Goal: Task Accomplishment & Management: Manage account settings

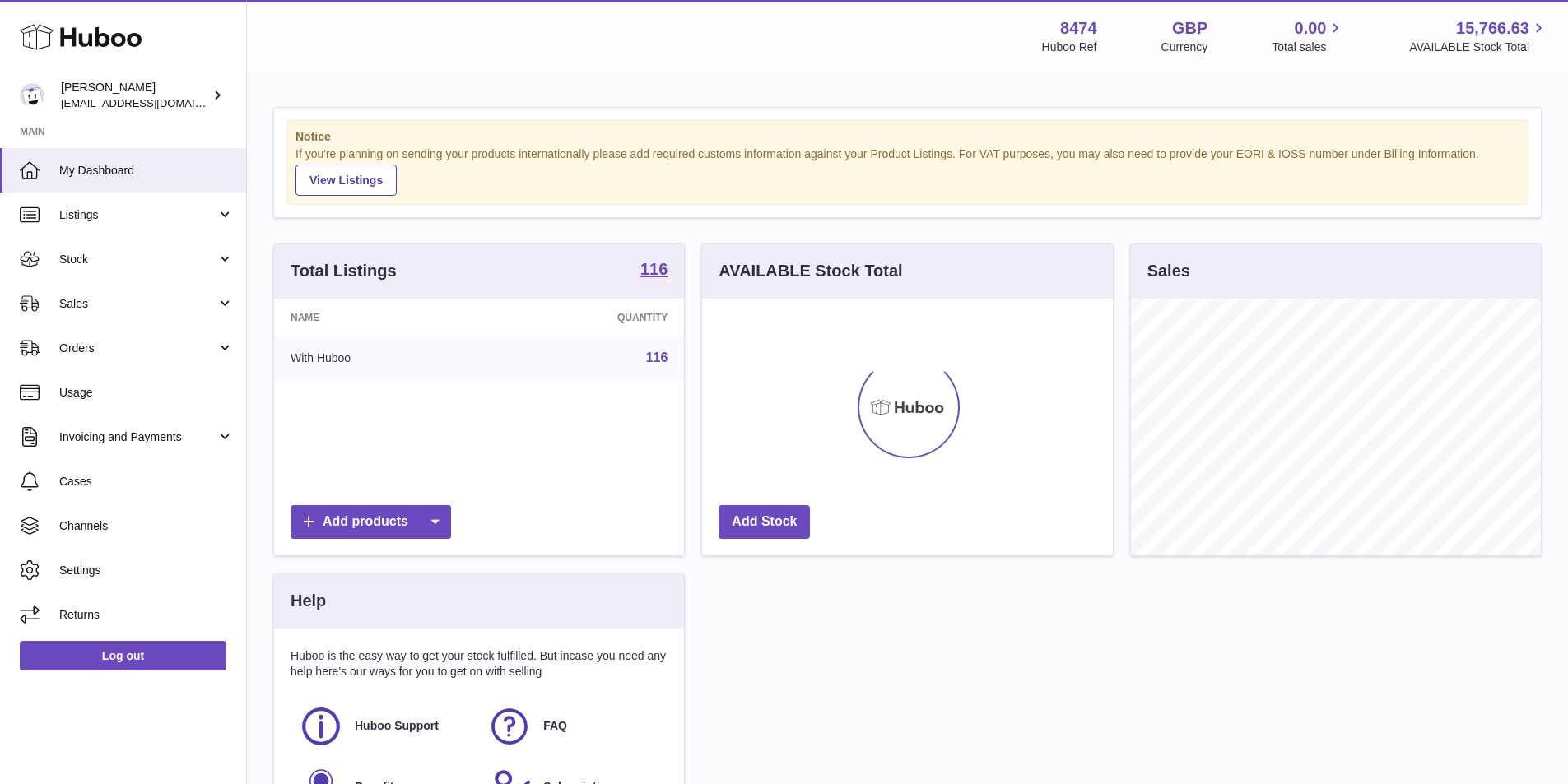
scroll to position [257, 411]
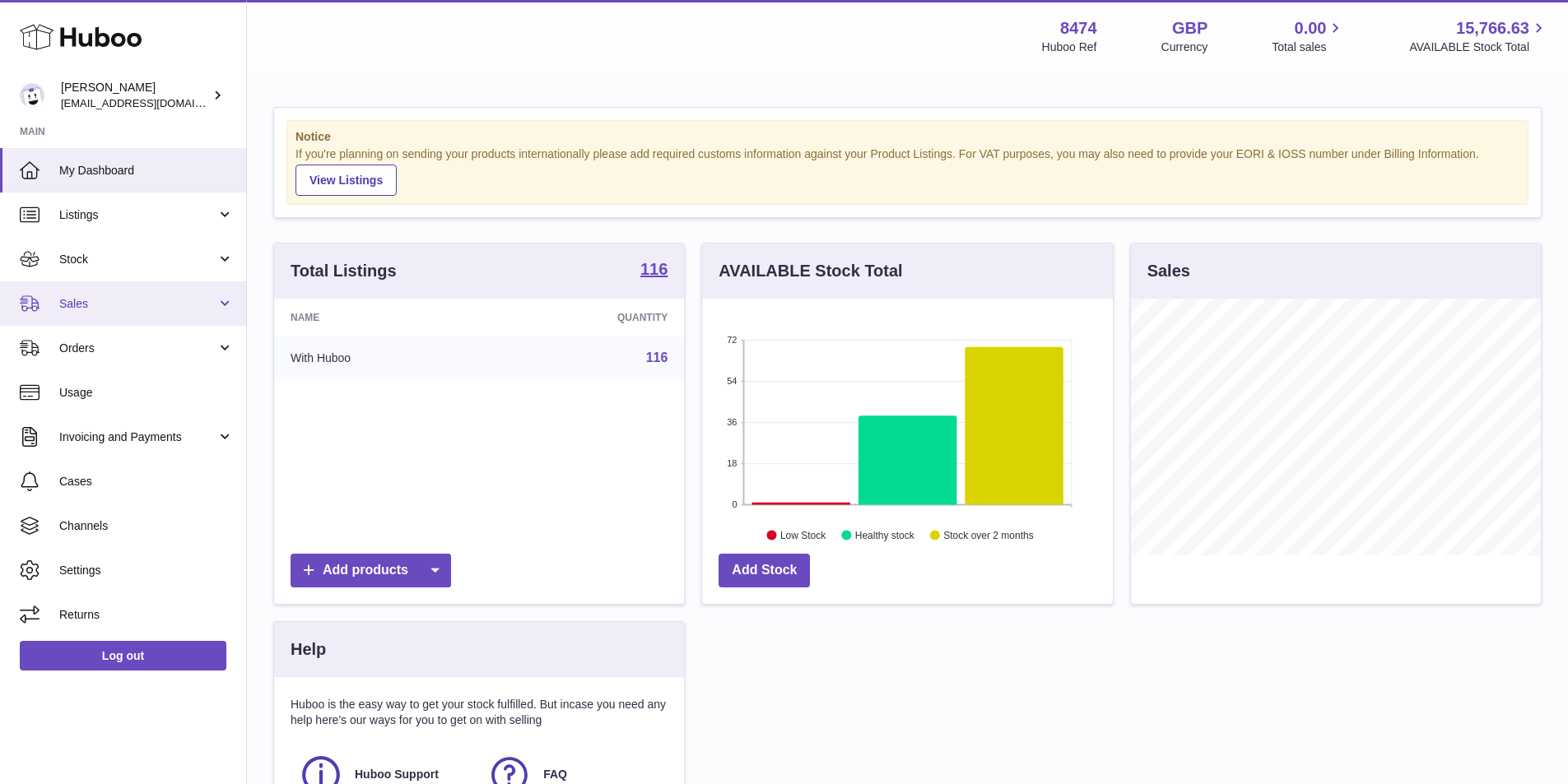
click at [70, 310] on span "Sales" at bounding box center [138, 304] width 157 height 16
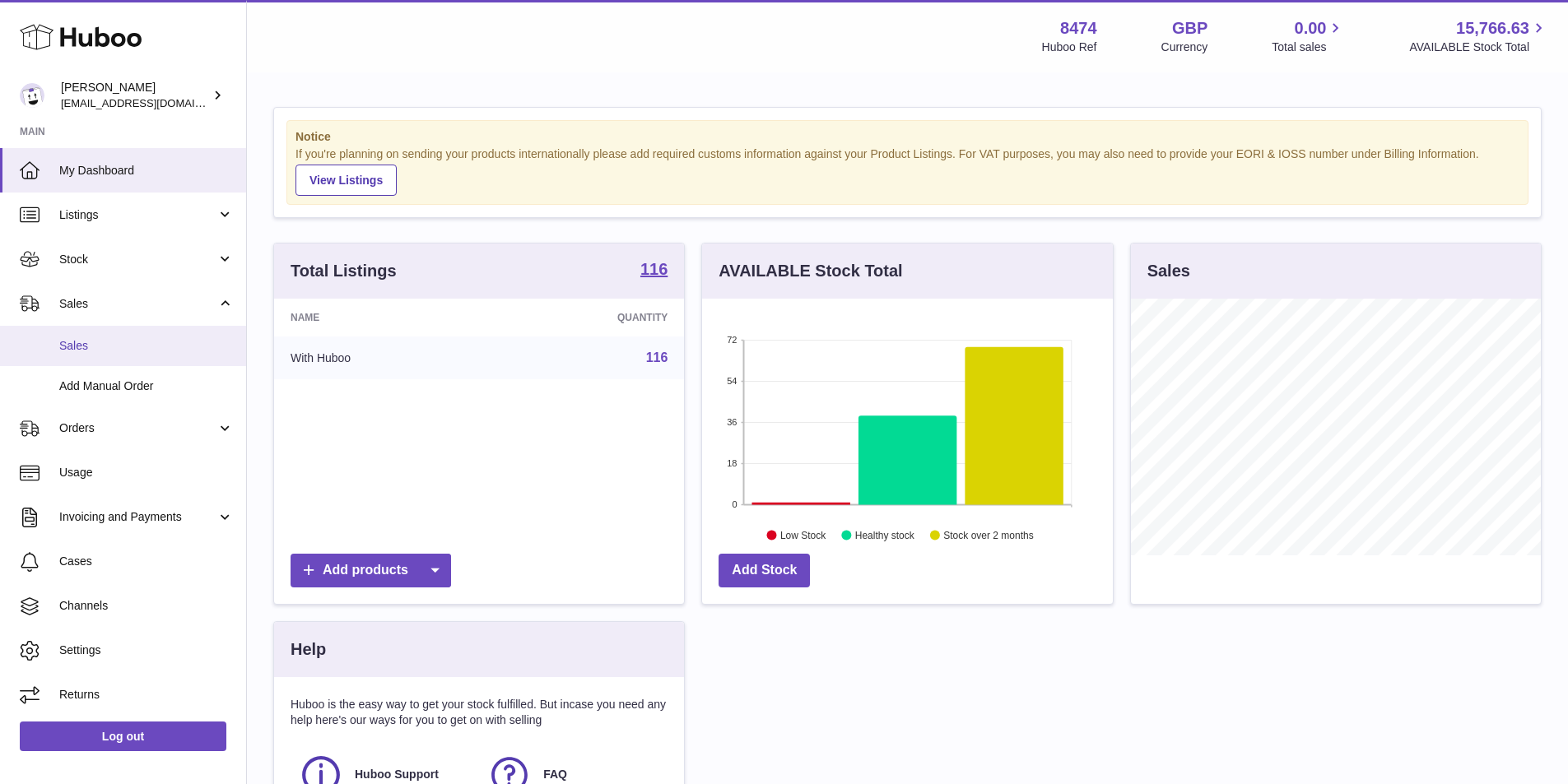
click at [92, 346] on span "Sales" at bounding box center [146, 345] width 174 height 16
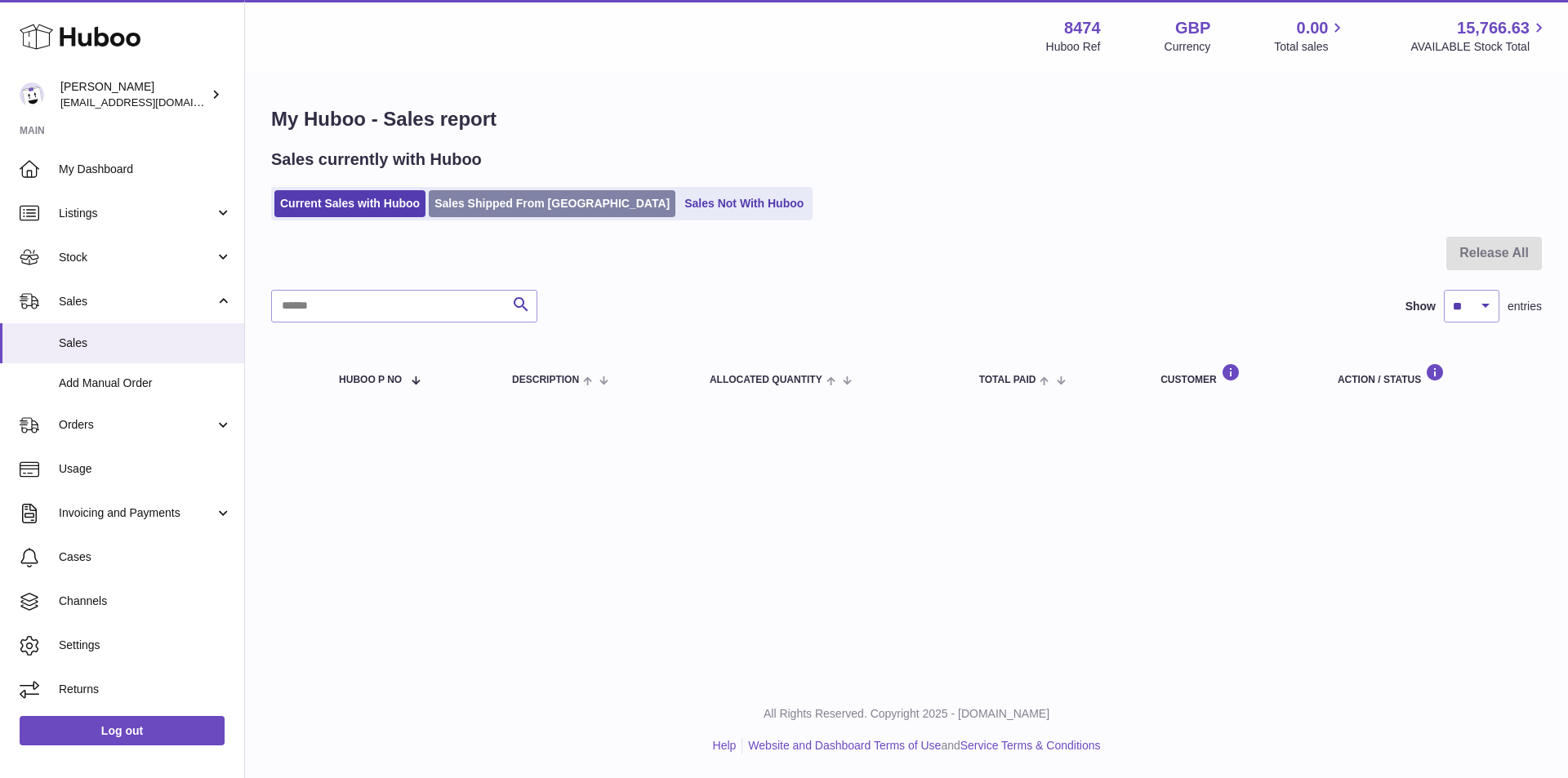
click at [492, 194] on link "Sales Shipped From Huboo" at bounding box center [552, 203] width 247 height 27
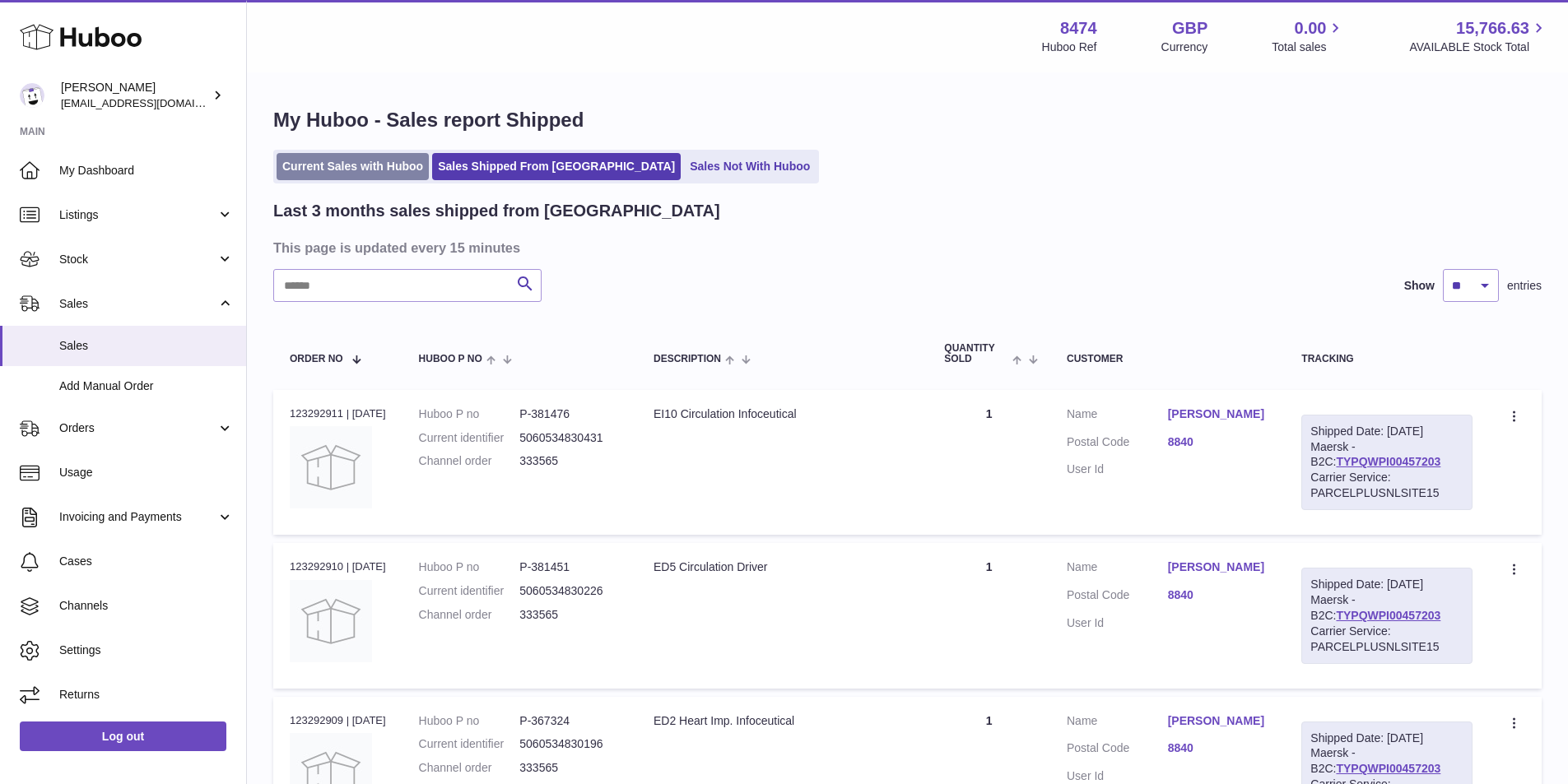
click at [383, 156] on link "Current Sales with Huboo" at bounding box center [353, 166] width 153 height 27
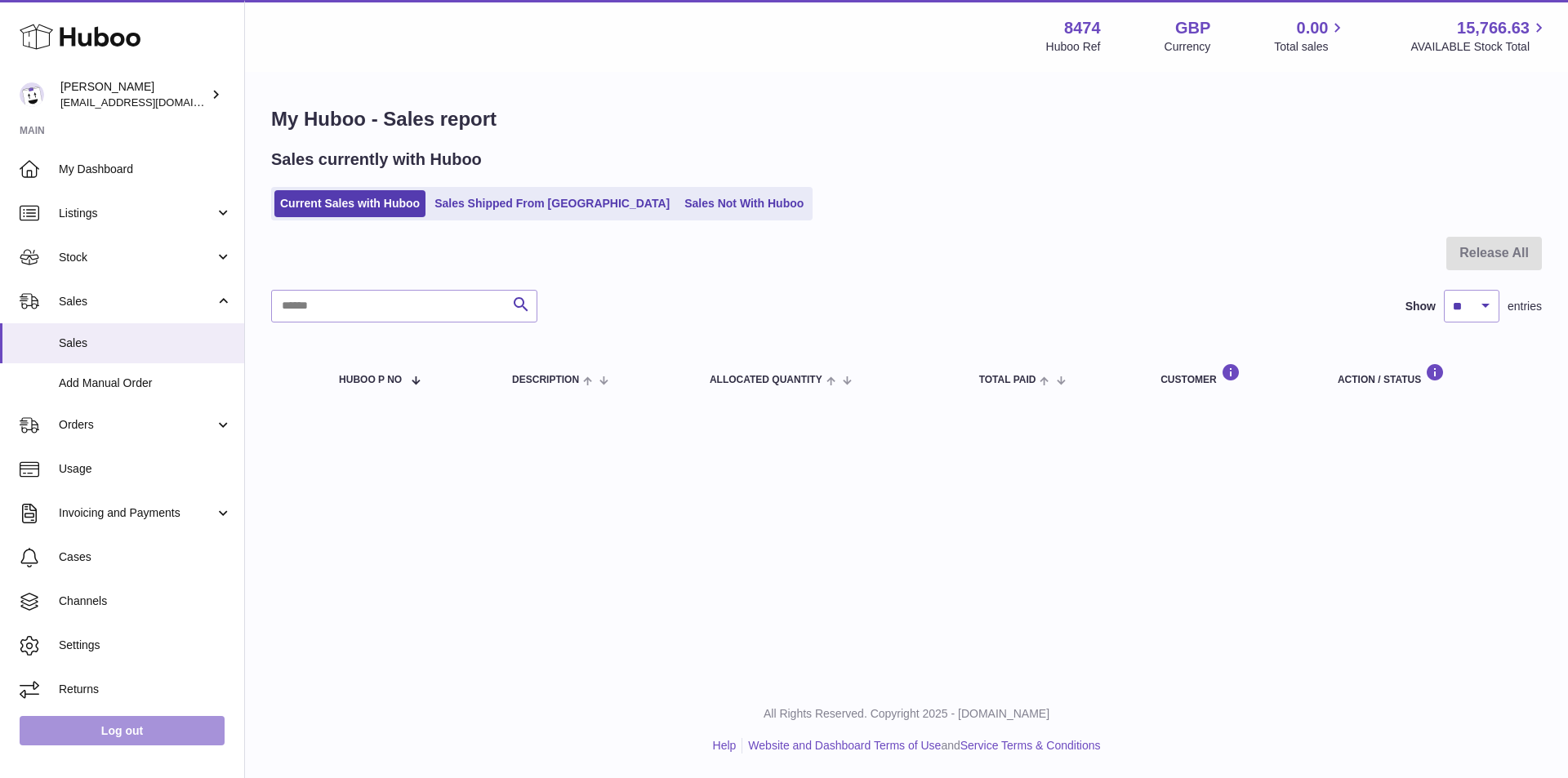
click at [121, 736] on link "Log out" at bounding box center [122, 731] width 205 height 30
